Goal: Check status: Check status

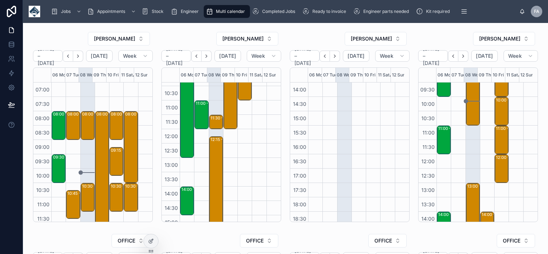
click at [80, 57] on icon "Next" at bounding box center [77, 55] width 5 height 5
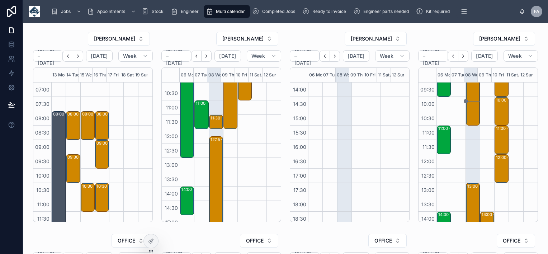
click at [80, 57] on icon "Next" at bounding box center [77, 55] width 5 height 5
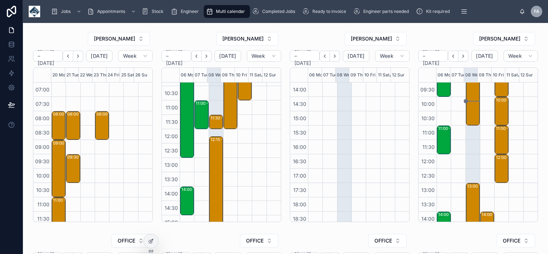
click at [71, 56] on icon "Back" at bounding box center [67, 55] width 5 height 5
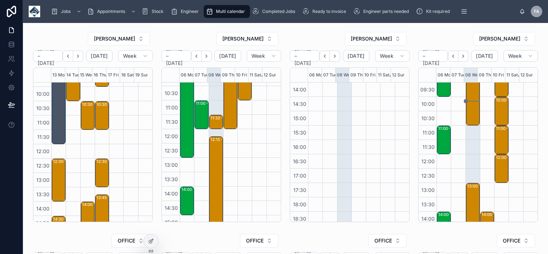
scroll to position [108, 0]
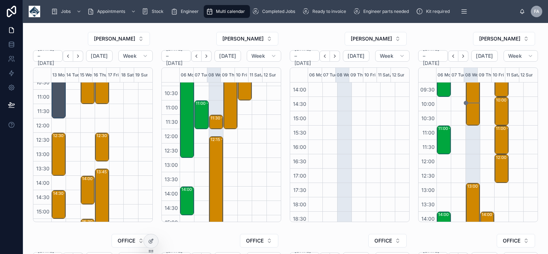
click at [80, 58] on button "Next" at bounding box center [78, 56] width 10 height 11
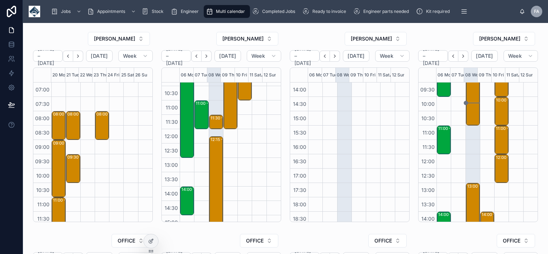
click at [78, 56] on icon "Next" at bounding box center [77, 55] width 5 height 5
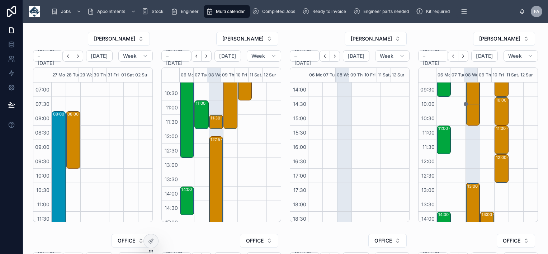
click at [71, 55] on icon "Back" at bounding box center [67, 55] width 5 height 5
